Goal: Complete application form

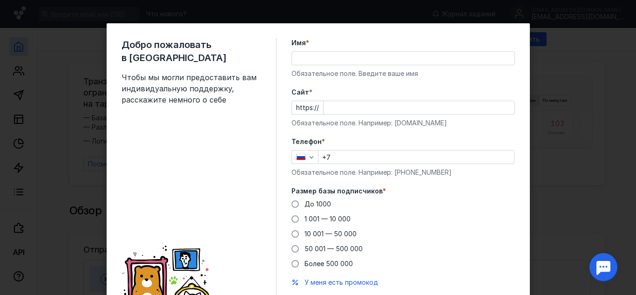
click at [318, 58] on input "Имя *" at bounding box center [403, 58] width 223 height 13
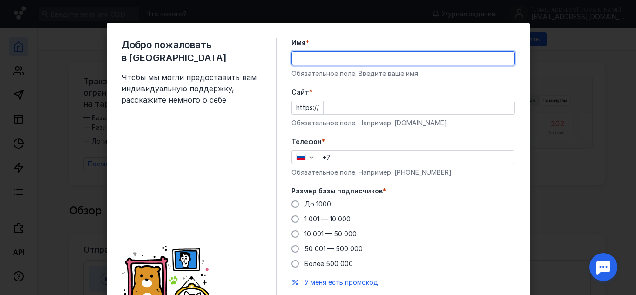
type input "[PERSON_NAME]"
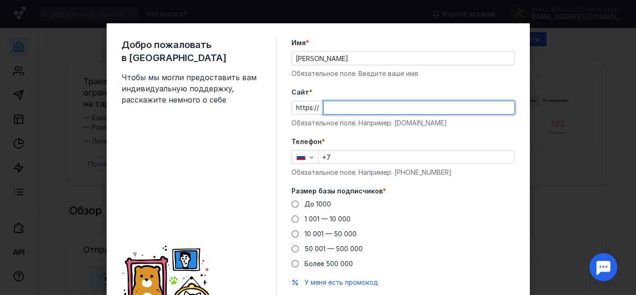
click at [339, 106] on input "Cайт *" at bounding box center [419, 107] width 191 height 13
click at [351, 158] on div "Телефон * +7 Обязательное поле. Например: [PHONE_NUMBER]" at bounding box center [402, 157] width 223 height 40
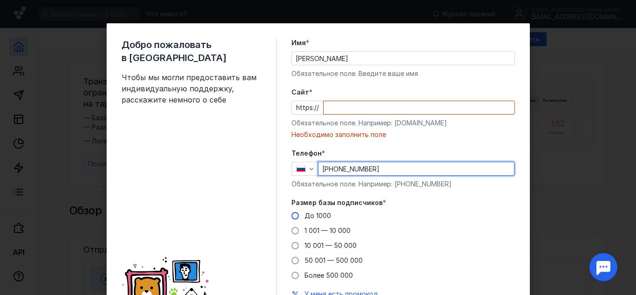
type input "[PHONE_NUMBER]"
click at [304, 215] on span "До 1000" at bounding box center [317, 215] width 27 height 8
click at [0, 0] on input "До 1000" at bounding box center [0, 0] width 0 height 0
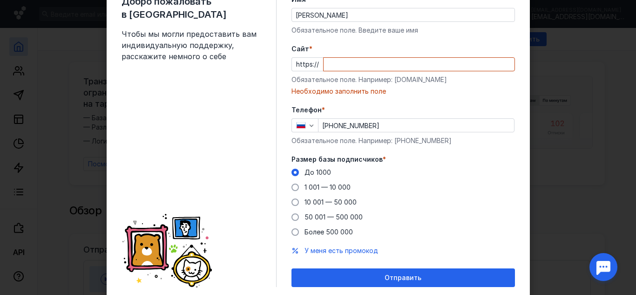
scroll to position [27, 0]
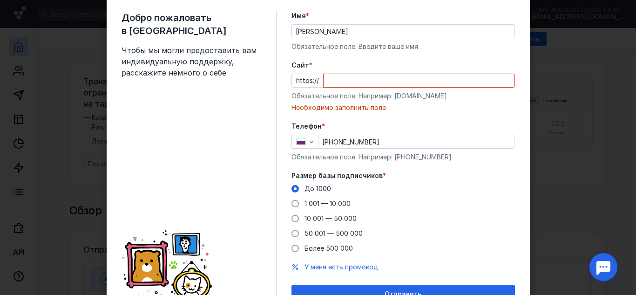
click at [339, 83] on input "Cайт *" at bounding box center [419, 80] width 191 height 13
click at [329, 80] on input "Cайт *" at bounding box center [419, 80] width 191 height 13
paste input "[DOMAIN_NAME]"
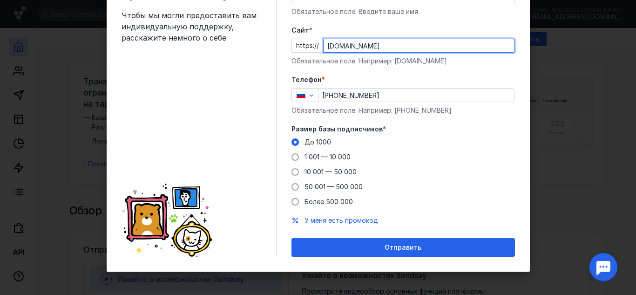
scroll to position [15, 0]
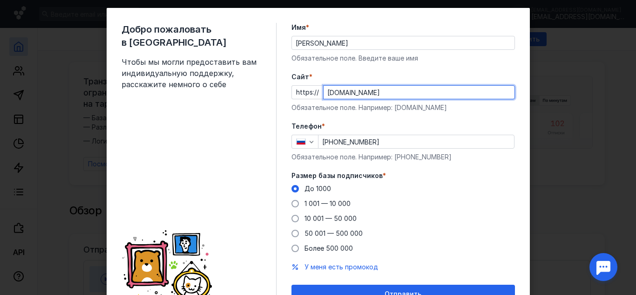
drag, startPoint x: 393, startPoint y: 94, endPoint x: 310, endPoint y: 94, distance: 83.3
click at [310, 94] on div "https:// [DOMAIN_NAME]" at bounding box center [402, 92] width 223 height 14
paste input "text"
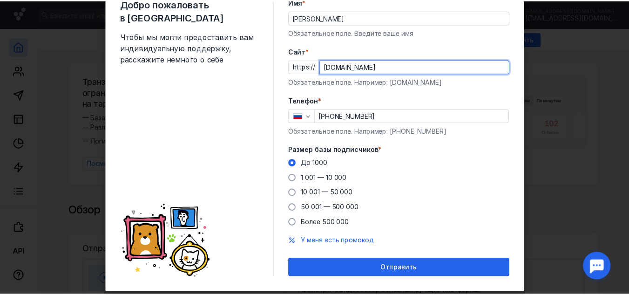
scroll to position [62, 0]
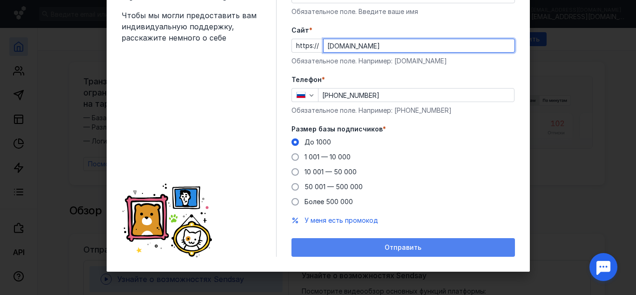
type input "[DOMAIN_NAME]"
click at [398, 246] on span "Отправить" at bounding box center [402, 247] width 37 height 8
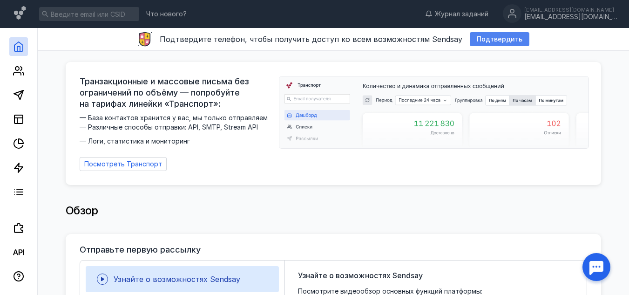
click at [485, 34] on div "Подтвердить" at bounding box center [500, 39] width 60 height 14
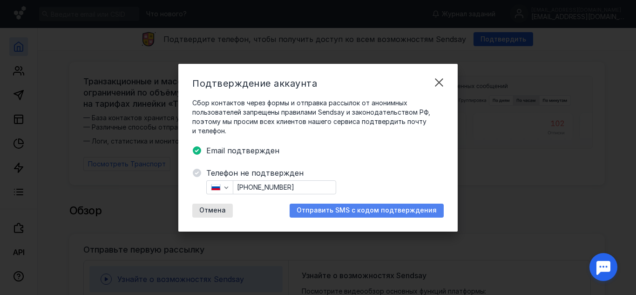
click at [323, 211] on span "Отправить SMS с кодом подтверждения" at bounding box center [367, 210] width 140 height 8
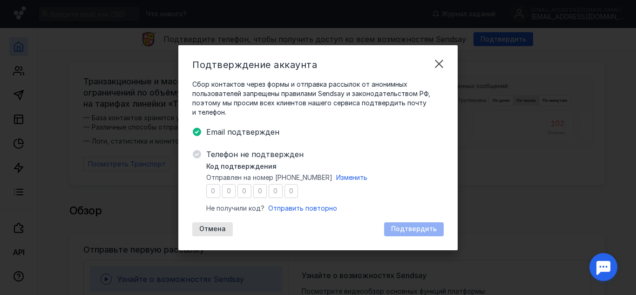
click at [214, 191] on input "number" at bounding box center [213, 191] width 14 height 14
type input "1"
type input "8"
type input "4"
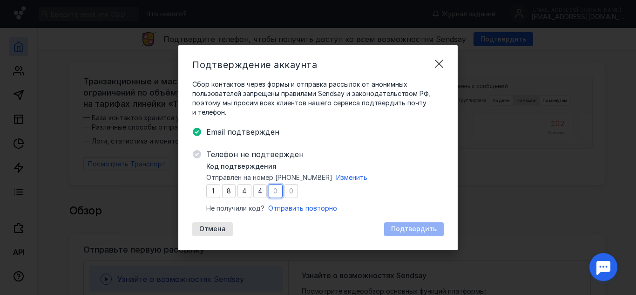
type input "8"
type input "9"
click at [430, 227] on span "Подтвердить" at bounding box center [414, 229] width 46 height 8
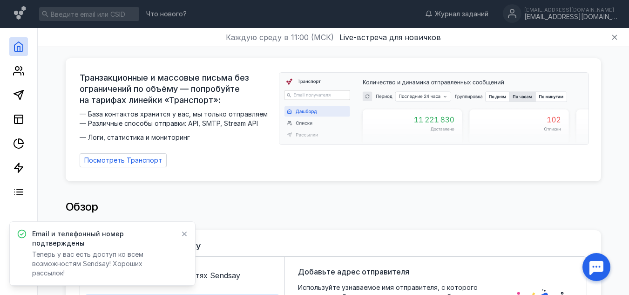
click at [288, 201] on div "Обзор" at bounding box center [333, 206] width 535 height 19
